Goal: Complete application form: Complete application form

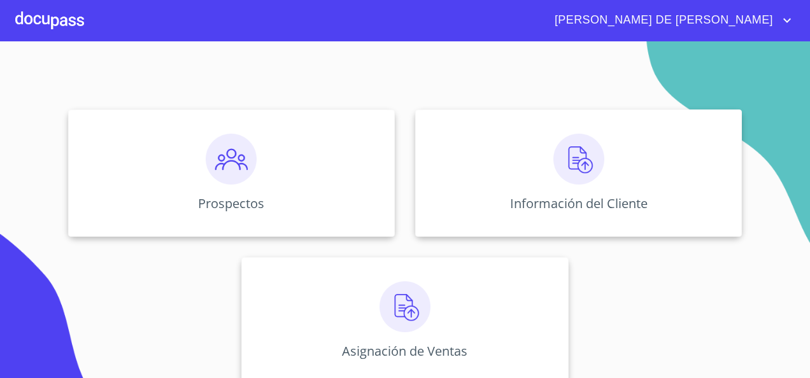
scroll to position [113, 0]
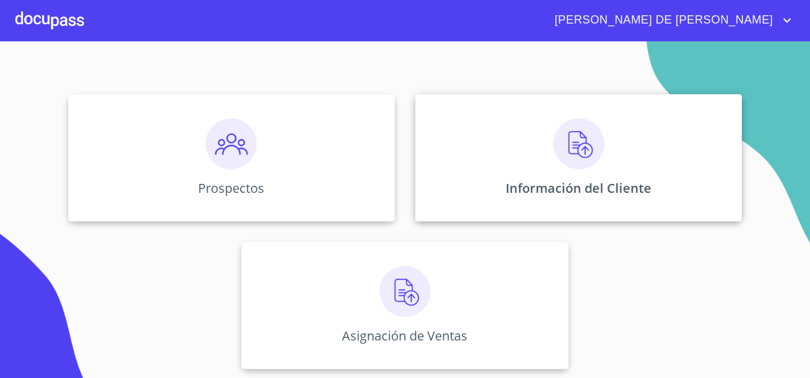
click at [589, 142] on img at bounding box center [578, 143] width 51 height 51
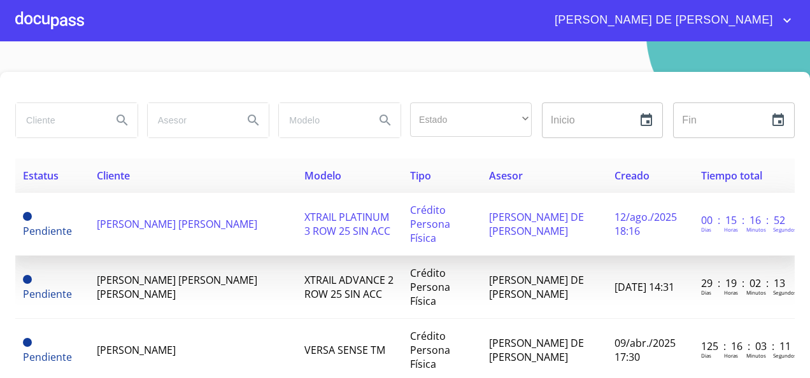
click at [344, 219] on td "XTRAIL PLATINUM 3 ROW 25 SIN ACC" at bounding box center [349, 224] width 105 height 63
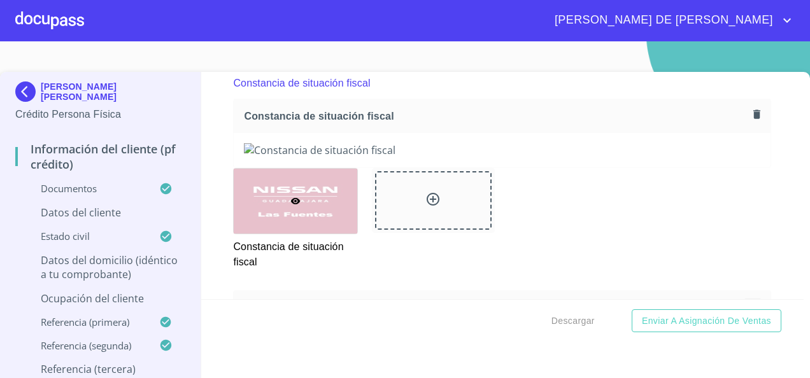
scroll to position [3416, 0]
click at [753, 118] on icon "button" at bounding box center [756, 113] width 7 height 9
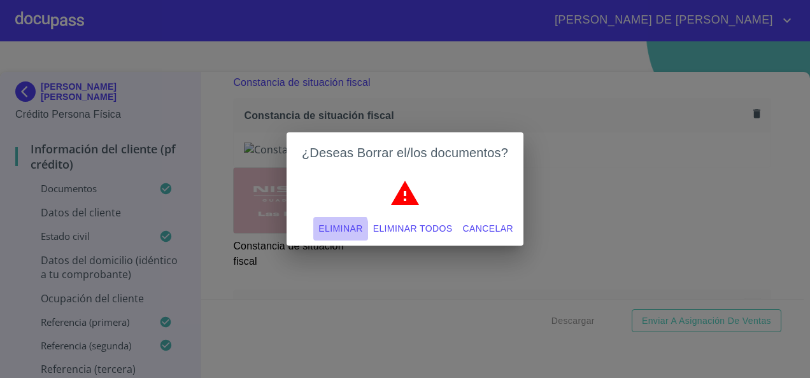
click at [340, 231] on span "Eliminar" at bounding box center [340, 229] width 44 height 16
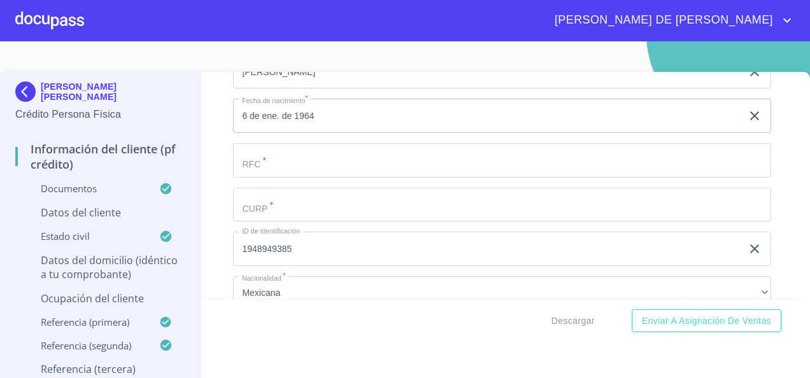
scroll to position [4155, 0]
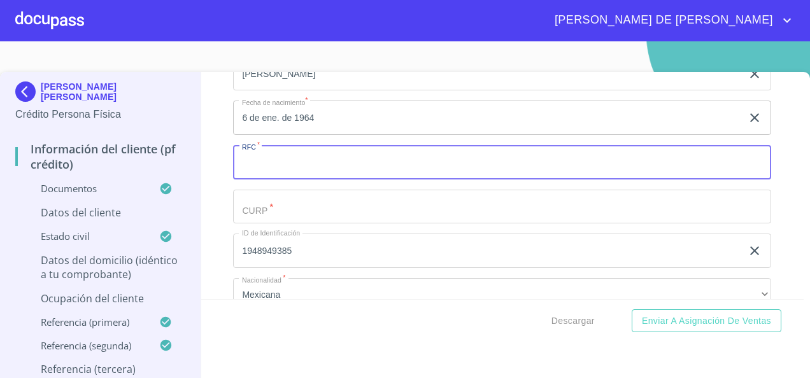
click at [289, 179] on input "Documento de identificación.   *" at bounding box center [502, 162] width 538 height 34
paste input "TIGA640106HM7"
type input "TIGA640106HM7"
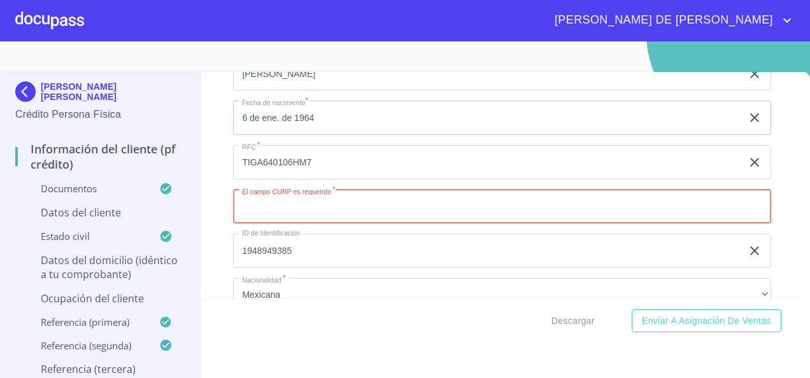
click at [316, 207] on input "Documento de identificación.   *" at bounding box center [502, 207] width 538 height 34
paste input "TIGA640106MDFRRN09"
type input "TIGA640106MDFRRN09"
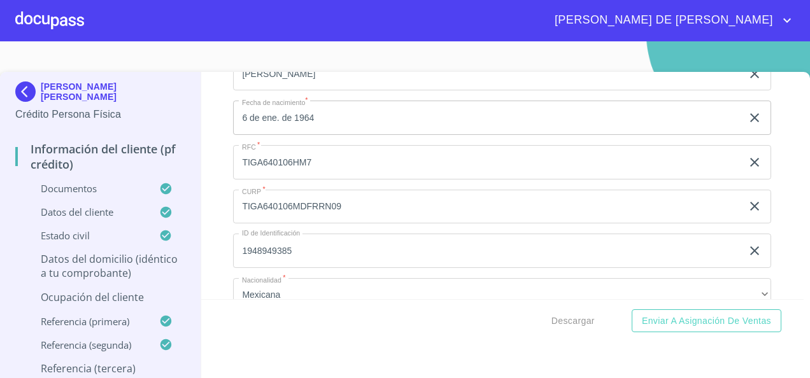
click at [207, 268] on div "Información del cliente (PF crédito) Documentos Documento de identificación.   …" at bounding box center [502, 185] width 603 height 227
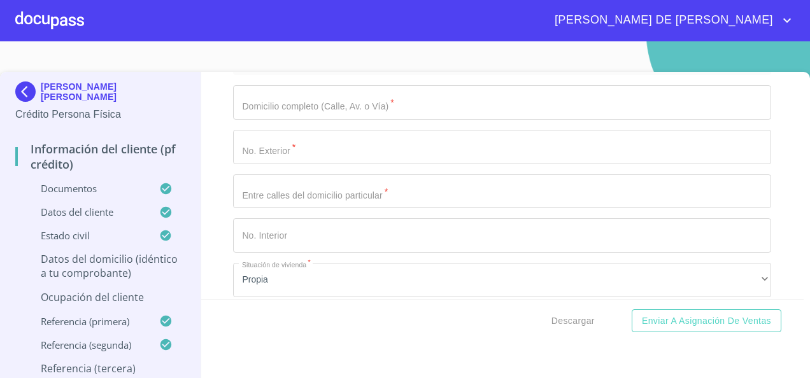
scroll to position [5026, 0]
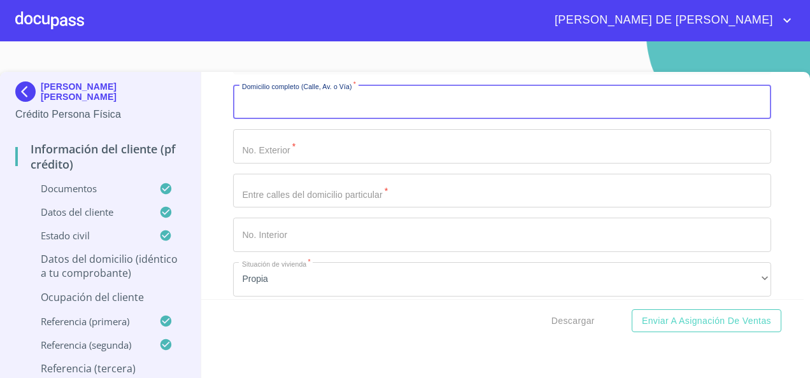
click at [335, 119] on input "Documento de identificación.   *" at bounding box center [502, 102] width 538 height 34
paste input "M SAN [PERSON_NAME]"
type input "M SAN [PERSON_NAME]"
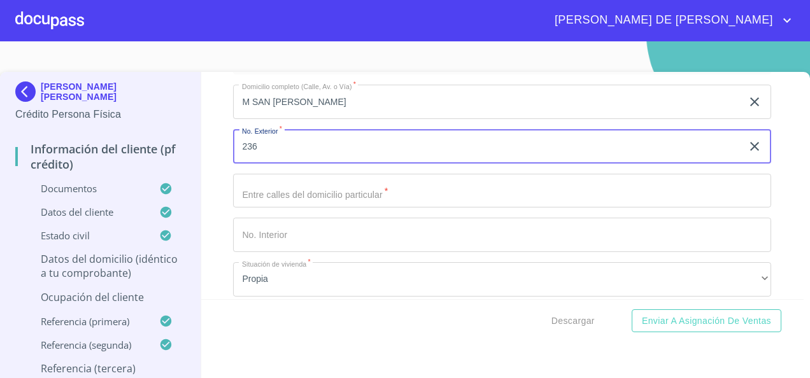
type input "236"
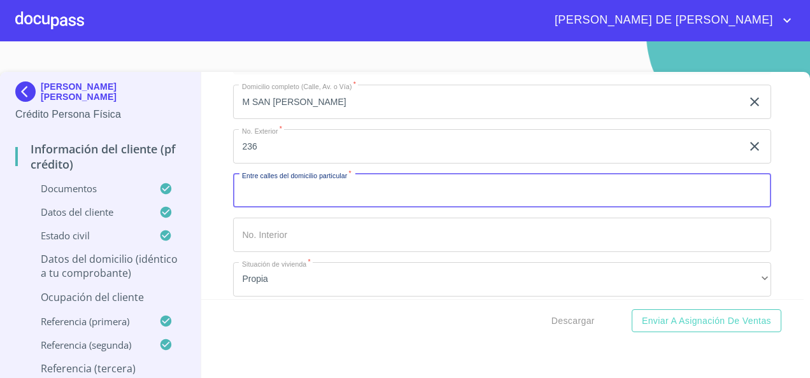
click at [317, 203] on input "Documento de identificación.   *" at bounding box center [502, 191] width 538 height 34
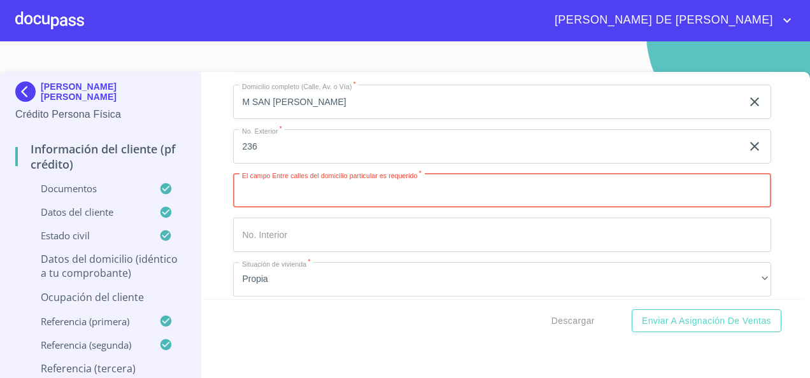
click at [339, 201] on input "Documento de identificación.   *" at bounding box center [502, 191] width 538 height 34
paste input "M [PERSON_NAME] M [PERSON_NAME]"
type input "M [PERSON_NAME] M [PERSON_NAME]"
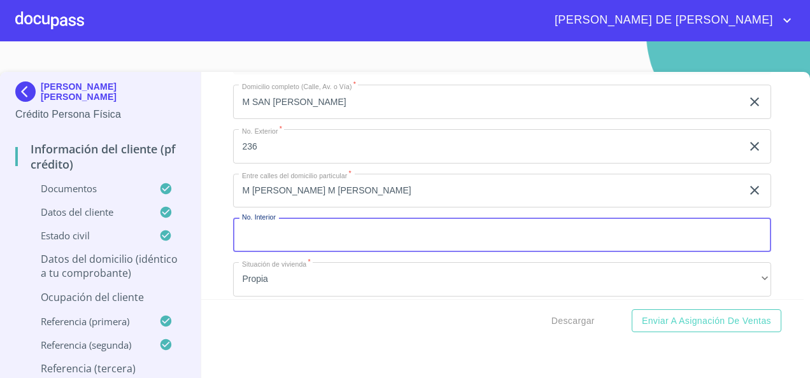
click at [330, 248] on input "Documento de identificación.   *" at bounding box center [502, 235] width 538 height 34
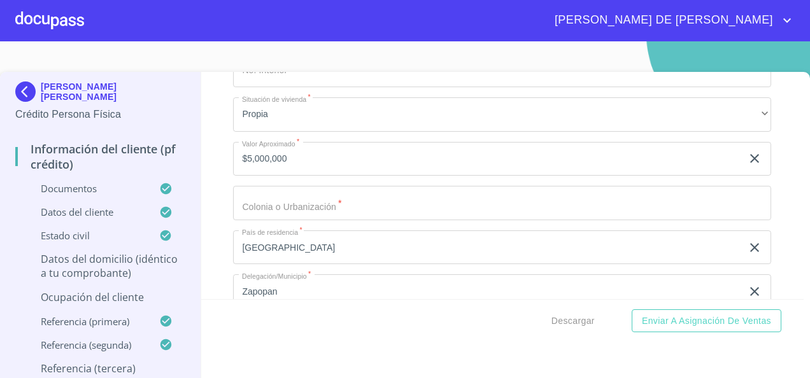
click at [201, 227] on div "Información del cliente (PF crédito) Documentos Documento de identificación.   …" at bounding box center [502, 185] width 603 height 227
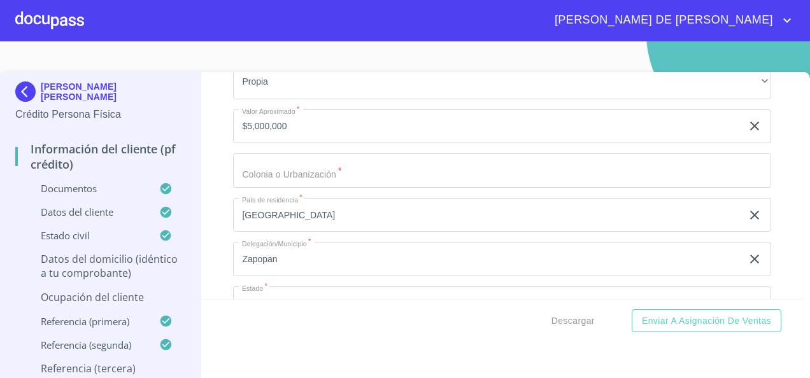
scroll to position [5222, 0]
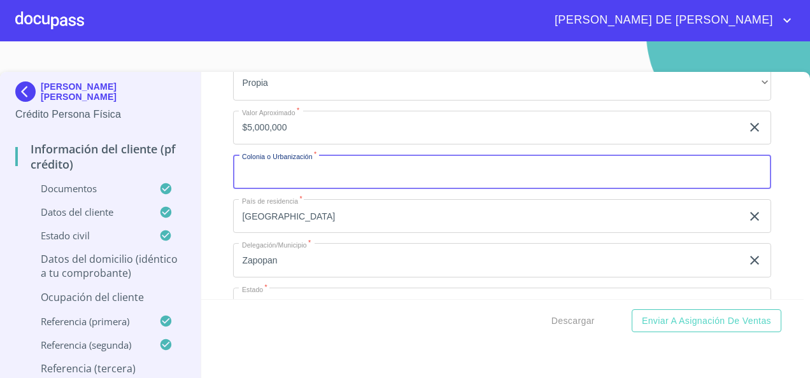
click at [314, 187] on input "Documento de identificación.   *" at bounding box center [502, 172] width 538 height 34
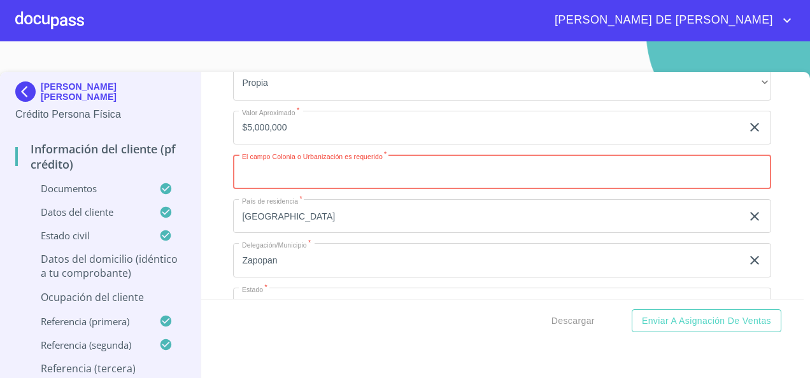
click at [301, 185] on input "Documento de identificación.   *" at bounding box center [502, 172] width 538 height 34
paste input "PLAZA [PERSON_NAME] RES"
type input "PLAZA [PERSON_NAME] RES"
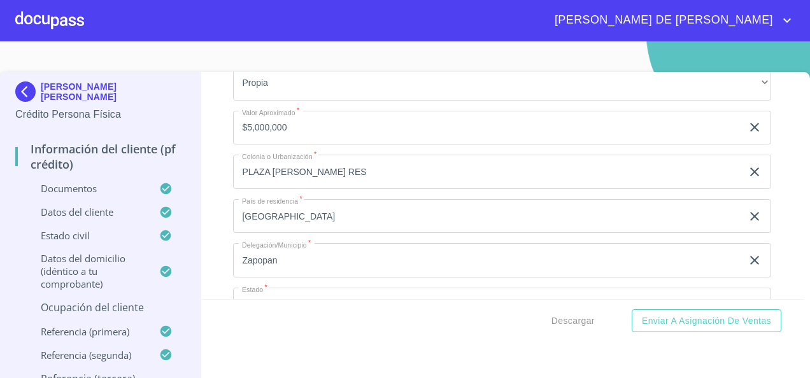
click at [216, 246] on div "Información del cliente (PF crédito) Documentos Documento de identificación.   …" at bounding box center [502, 185] width 603 height 227
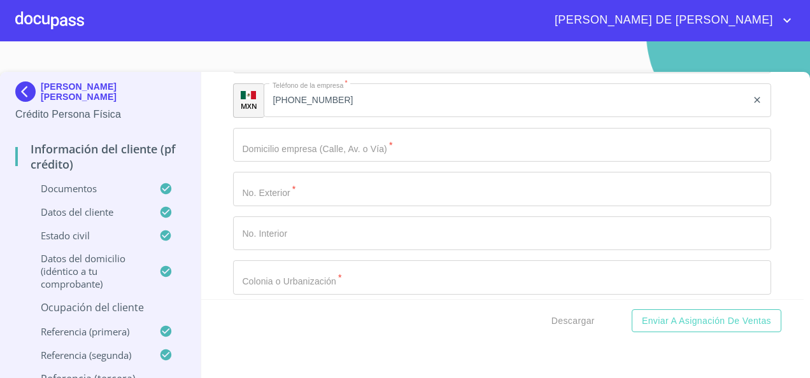
scroll to position [6031, 0]
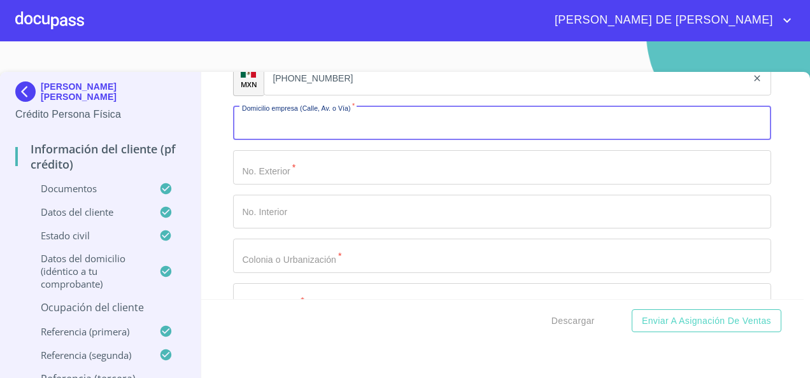
click at [328, 141] on input "Documento de identificación.   *" at bounding box center [502, 123] width 538 height 34
paste input "M SAN [PERSON_NAME]"
type input "M SAN [PERSON_NAME]"
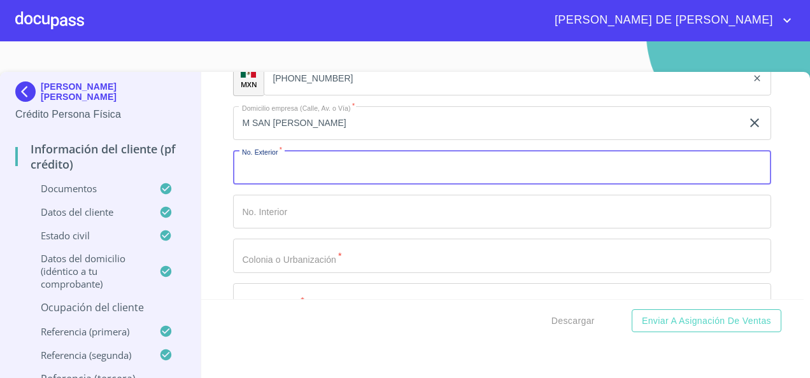
click at [300, 183] on input "Documento de identificación.   *" at bounding box center [502, 167] width 538 height 34
type input "236"
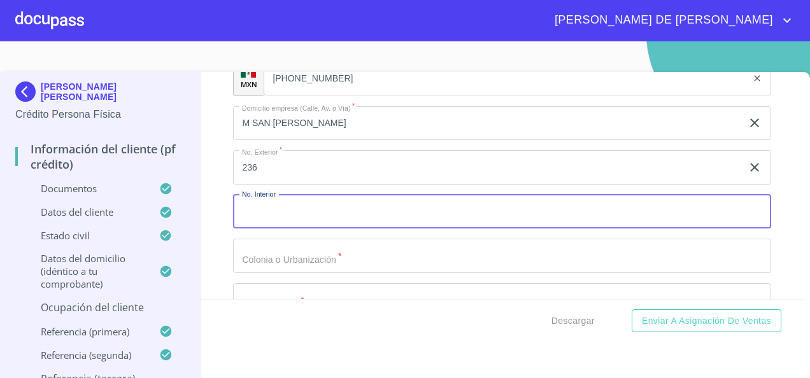
click at [293, 229] on input "Documento de identificación.   *" at bounding box center [502, 212] width 538 height 34
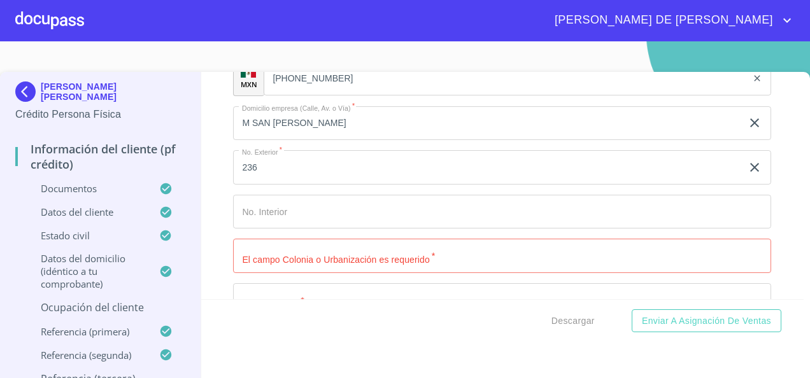
click at [323, 273] on input "Documento de identificación.   *" at bounding box center [502, 256] width 538 height 34
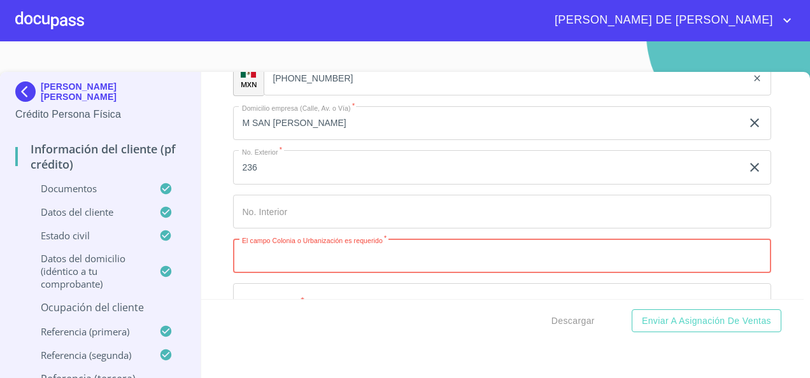
paste input "PLAZA [PERSON_NAME] RES"
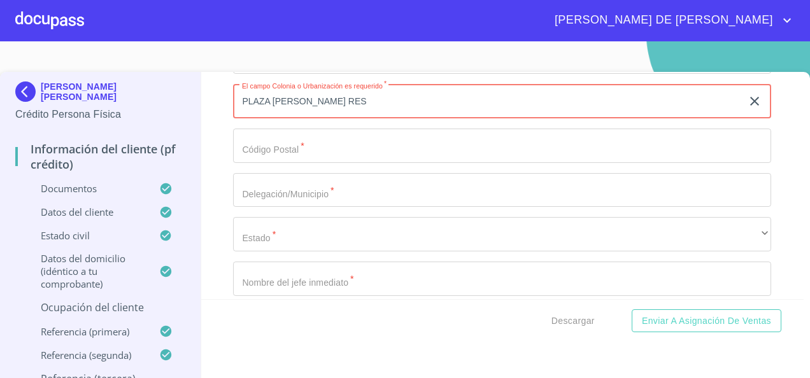
scroll to position [6187, 0]
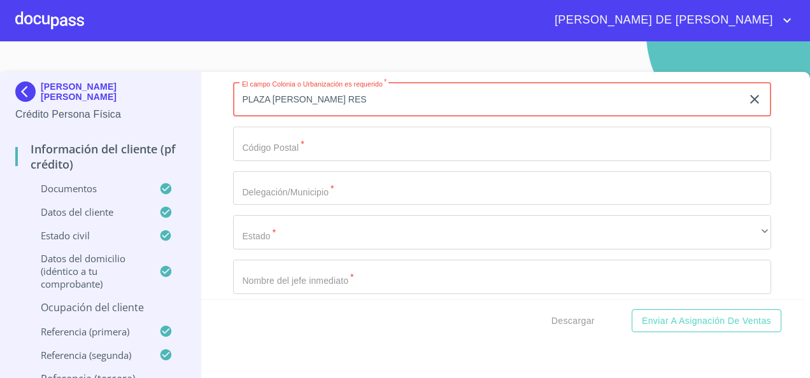
type input "PLAZA [PERSON_NAME] RES"
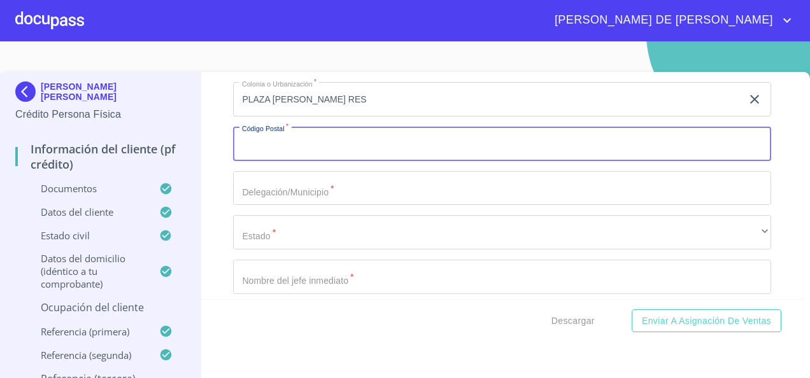
click at [288, 161] on input "Documento de identificación.   *" at bounding box center [502, 144] width 538 height 34
type input "45030"
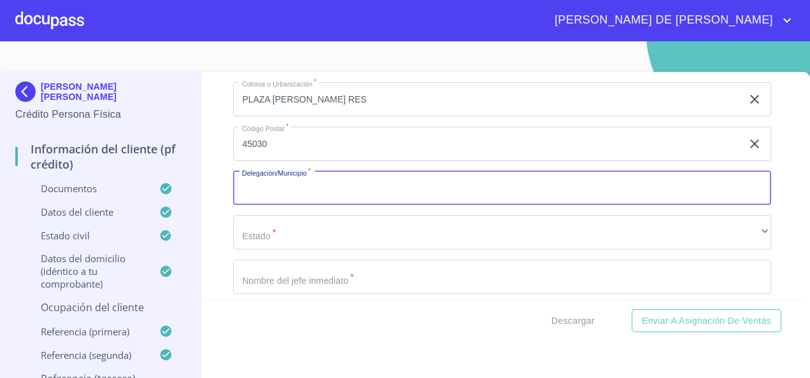
click at [270, 200] on input "Documento de identificación.   *" at bounding box center [502, 188] width 538 height 34
type input "ZAPOPAN"
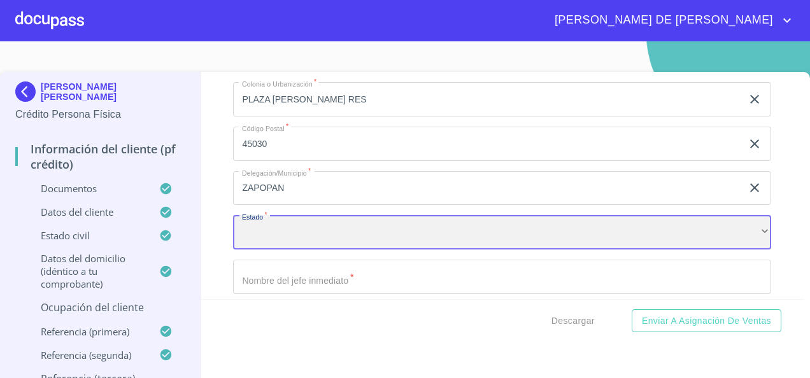
click at [274, 249] on div "​" at bounding box center [502, 232] width 538 height 34
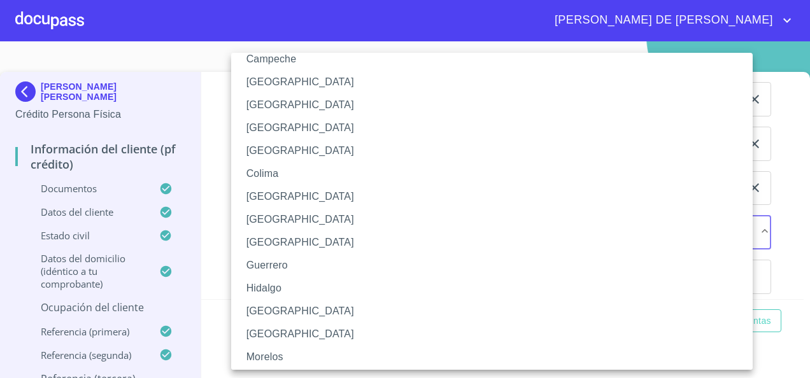
scroll to position [94, 0]
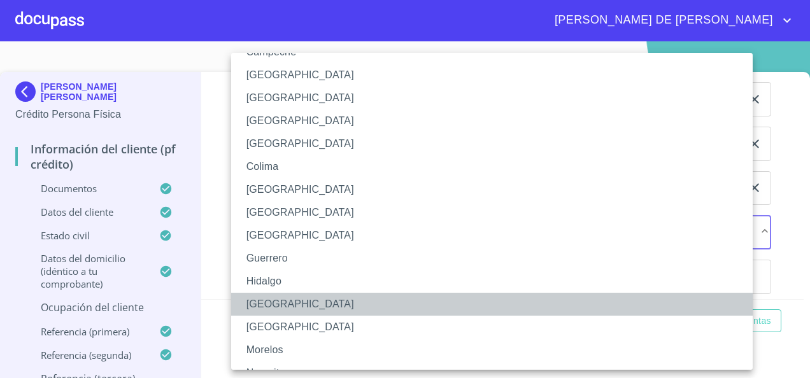
click at [276, 298] on li "[GEOGRAPHIC_DATA]" at bounding box center [496, 304] width 531 height 23
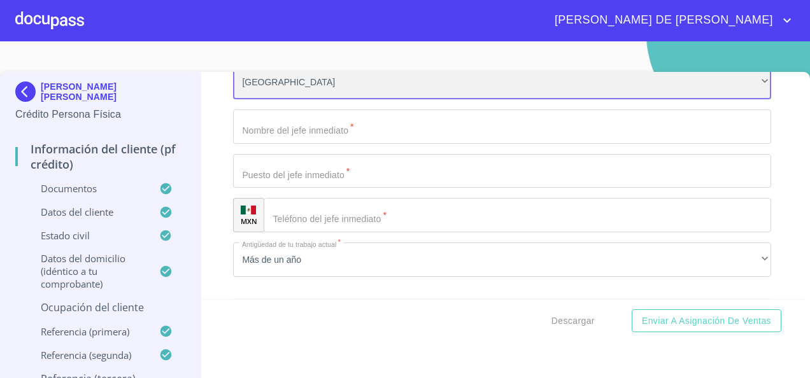
scroll to position [6337, 0]
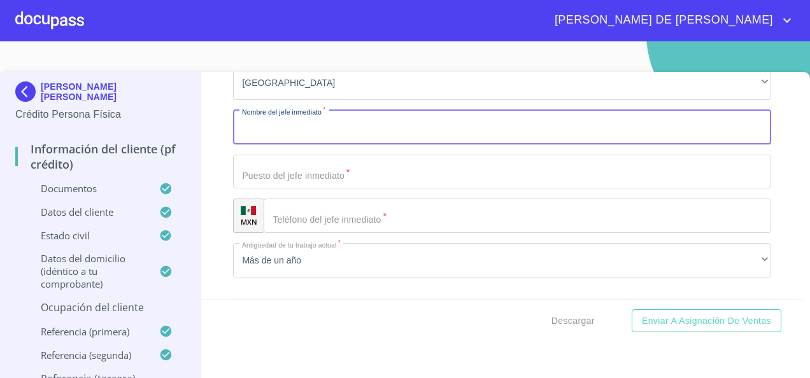
click at [311, 137] on input "Documento de identificación.   *" at bounding box center [502, 127] width 538 height 34
paste input "ANAERIKA"
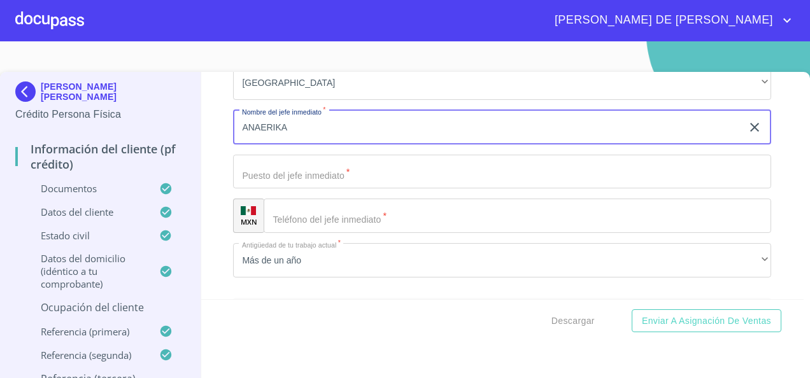
paste input "TRIGOS"
click at [325, 144] on input "ANAERIKA TRIGOS" at bounding box center [487, 127] width 509 height 34
paste input "[PERSON_NAME]"
click at [262, 140] on input "ANAERIKA [PERSON_NAME]" at bounding box center [487, 127] width 509 height 34
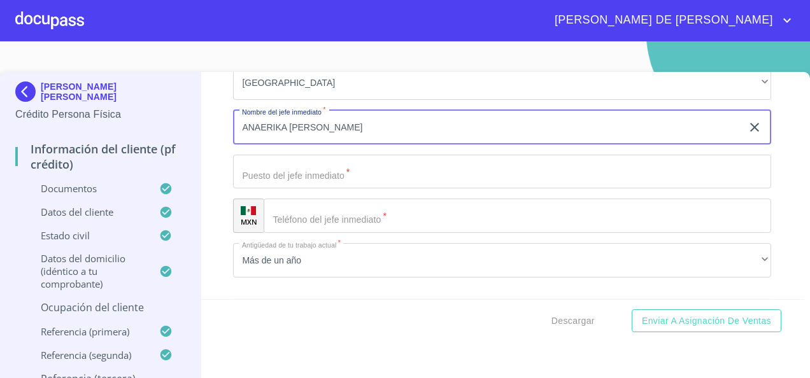
click at [262, 140] on input "ANAERIKA [PERSON_NAME]" at bounding box center [487, 127] width 509 height 34
type input "[PERSON_NAME] [PERSON_NAME]"
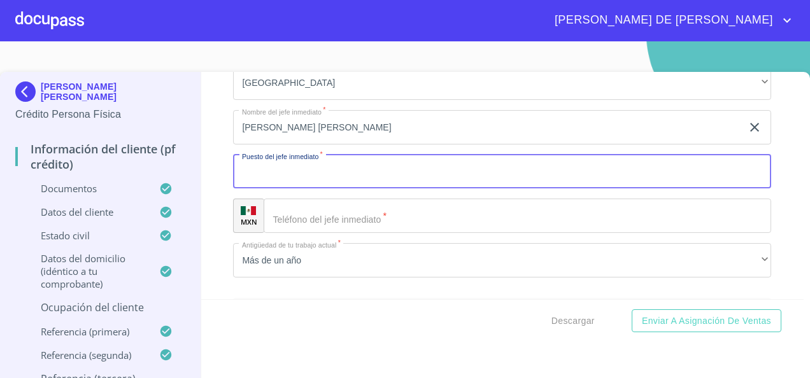
click at [393, 182] on input "Documento de identificación.   *" at bounding box center [502, 172] width 538 height 34
type input "Jubilado"
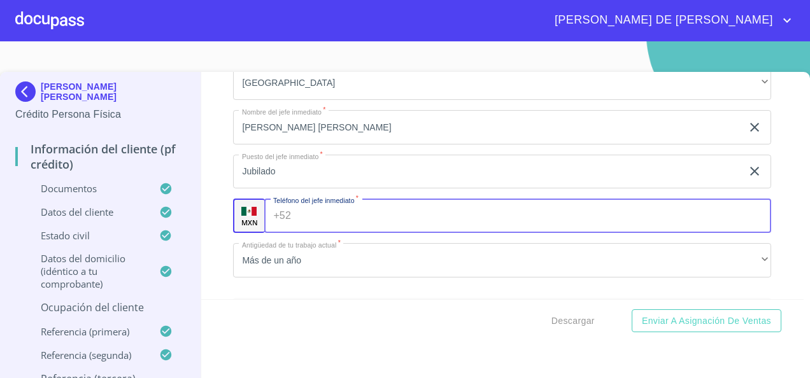
click at [400, 229] on input "Documento de identificación.   *" at bounding box center [533, 216] width 475 height 34
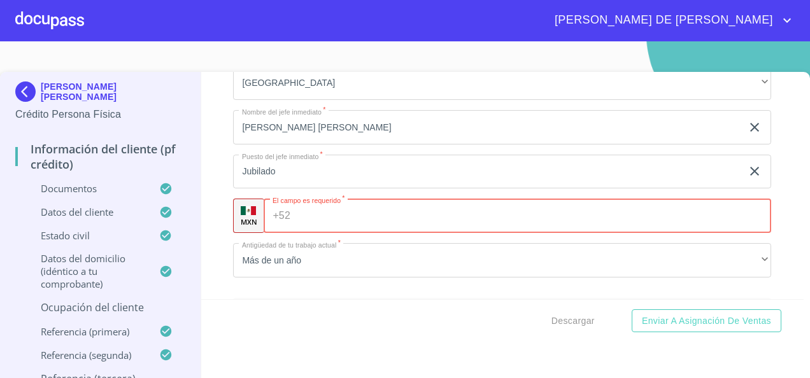
click at [342, 228] on input "Documento de identificación.   *" at bounding box center [532, 216] width 475 height 34
type input "[PHONE_NUMBER]"
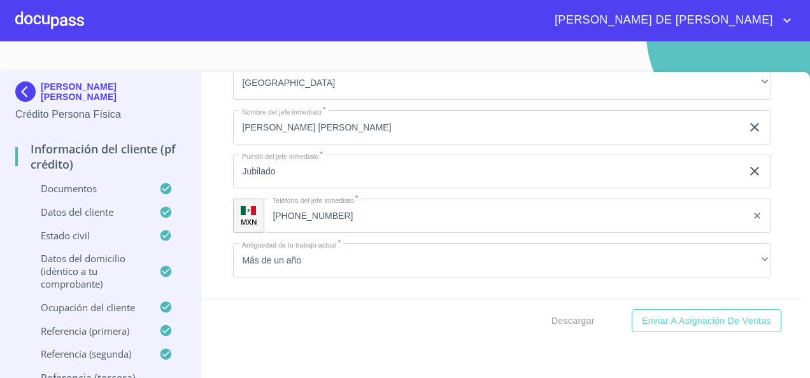
click at [214, 254] on div "Información del cliente (PF crédito) Documentos Documento de identificación.   …" at bounding box center [502, 185] width 603 height 227
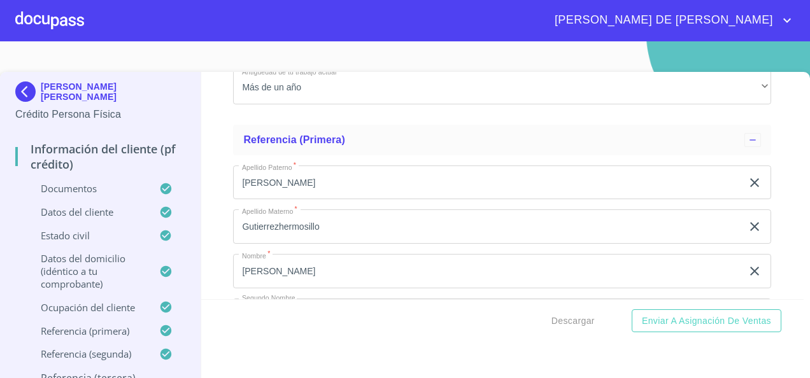
scroll to position [6511, 0]
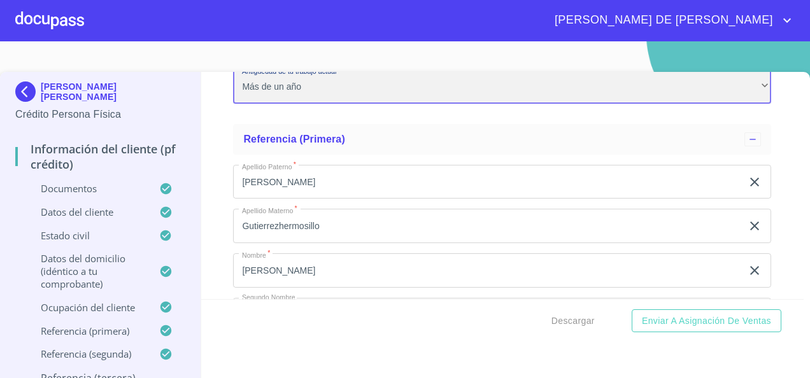
click at [333, 101] on div "Más de un año" at bounding box center [502, 86] width 538 height 34
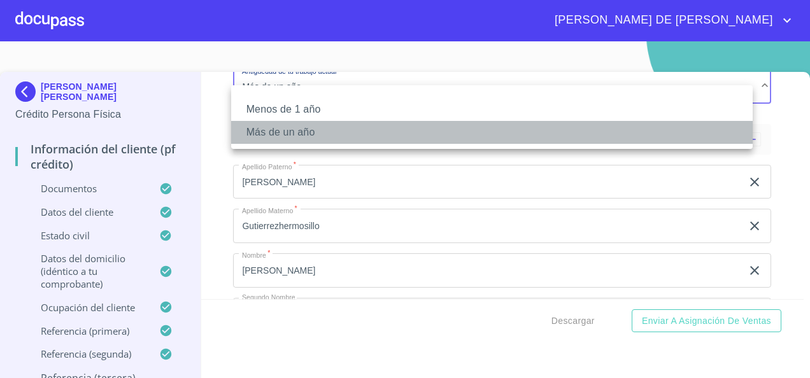
click at [304, 129] on li "Más de un año" at bounding box center [491, 132] width 521 height 23
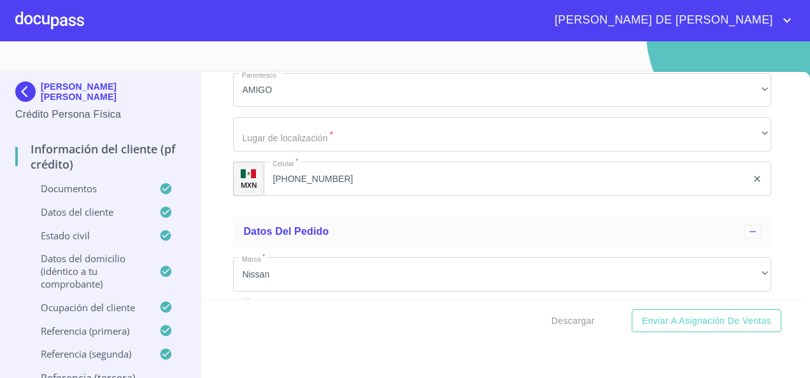
scroll to position [7503, 0]
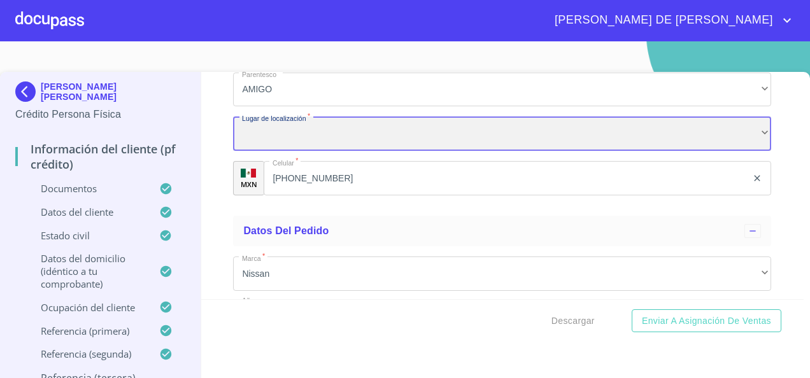
click at [325, 151] on div "​" at bounding box center [502, 133] width 538 height 34
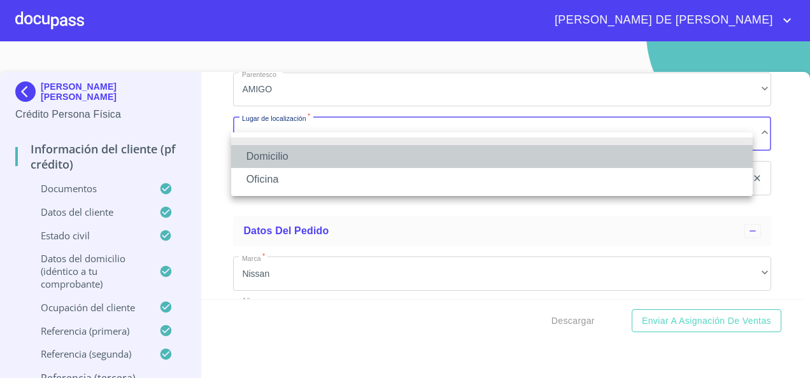
click at [302, 165] on li "Domicilio" at bounding box center [491, 156] width 521 height 23
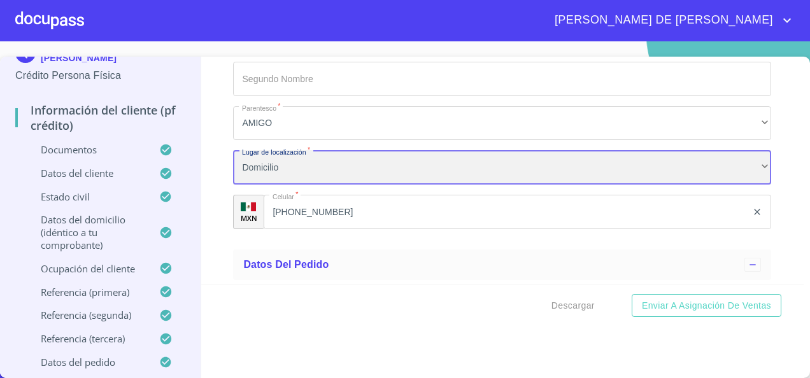
scroll to position [7453, 0]
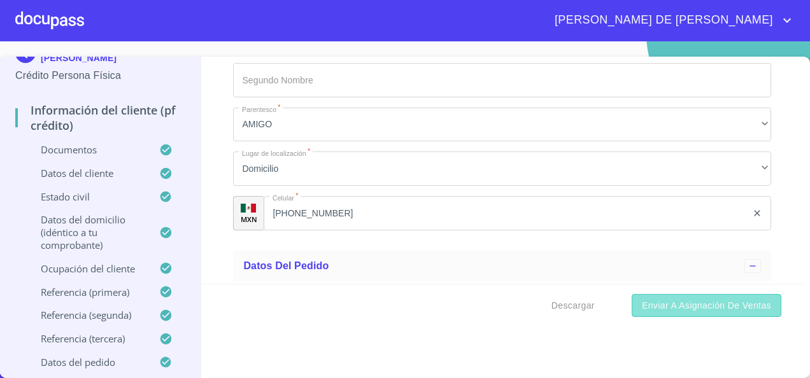
click at [701, 309] on span "Enviar a Asignación de Ventas" at bounding box center [706, 306] width 129 height 16
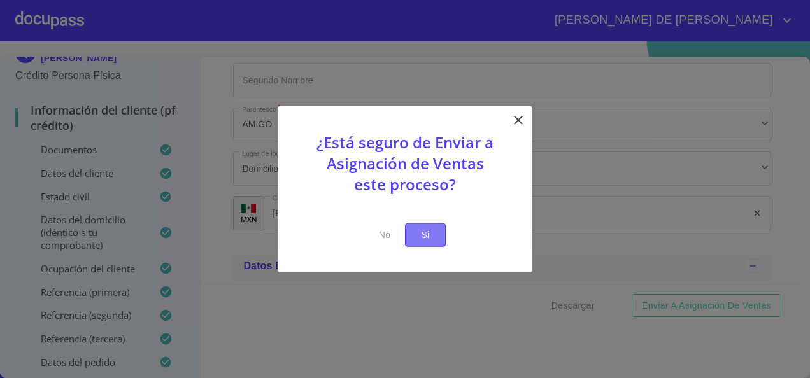
click at [422, 231] on span "Si" at bounding box center [425, 235] width 20 height 16
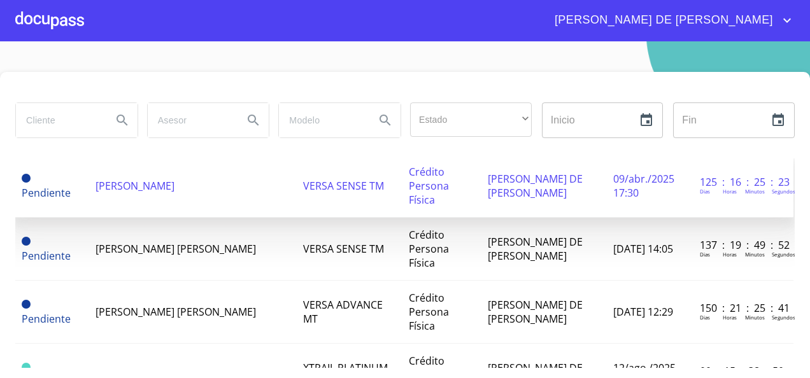
scroll to position [151, 1]
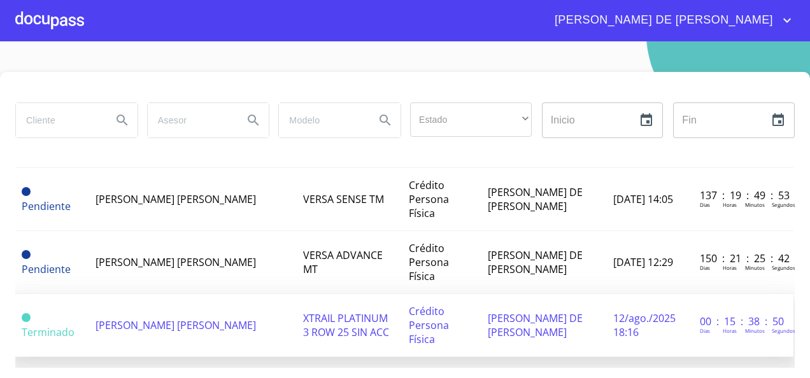
click at [401, 294] on td "Crédito Persona Física" at bounding box center [441, 325] width 80 height 63
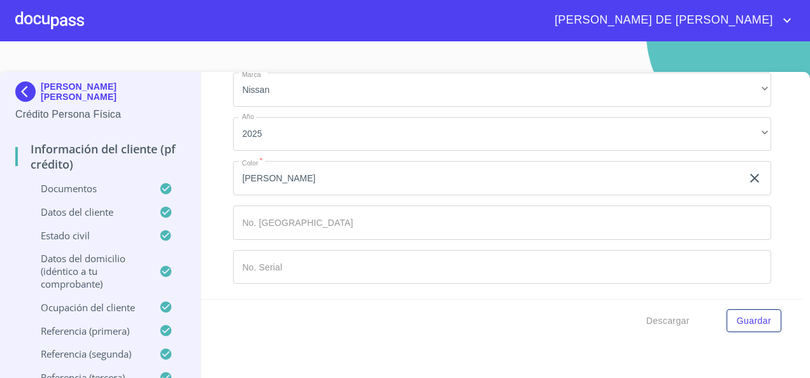
scroll to position [15, 0]
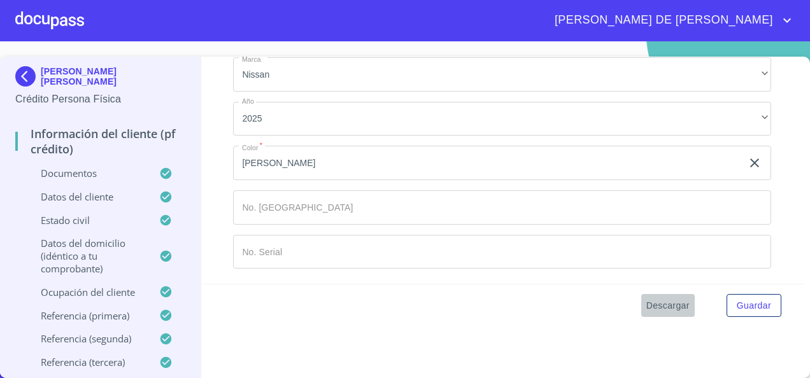
click at [661, 309] on span "Descargar" at bounding box center [667, 306] width 43 height 16
click at [661, 308] on span "Descargar" at bounding box center [667, 306] width 43 height 16
